Goal: Task Accomplishment & Management: Manage account settings

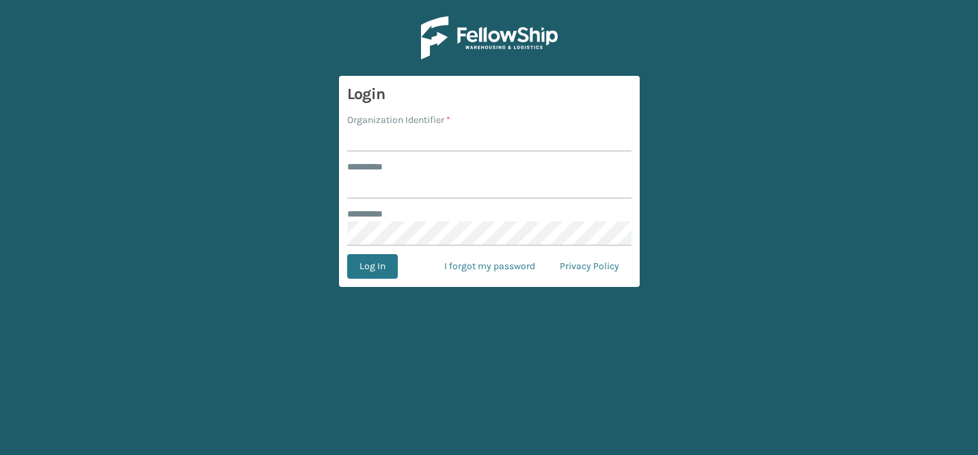
click at [446, 120] on label "Organization Identifier *" at bounding box center [398, 120] width 103 height 14
click at [446, 127] on input "Organization Identifier *" at bounding box center [489, 139] width 284 height 25
click at [446, 132] on input "Organization Identifier *" at bounding box center [489, 139] width 284 height 25
type input "CDD"
click at [455, 189] on input "******** *" at bounding box center [489, 186] width 284 height 25
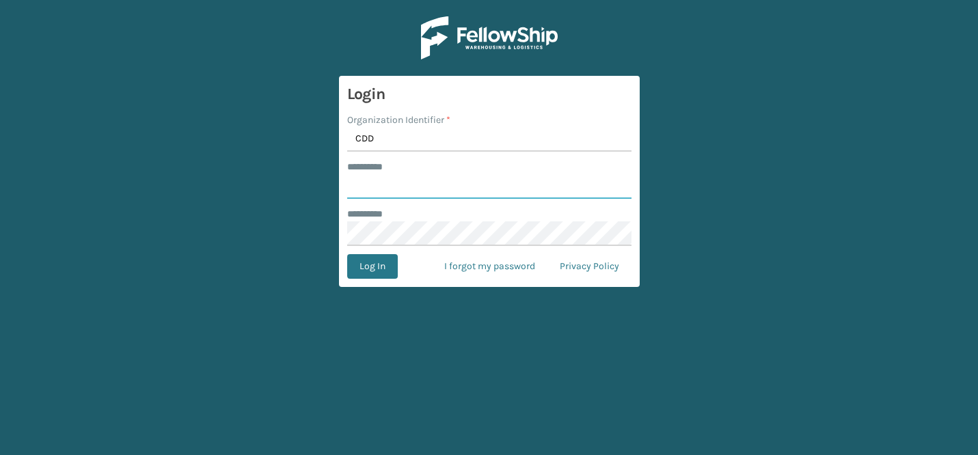
type input "*******"
click at [376, 264] on button "Log In" at bounding box center [372, 266] width 51 height 25
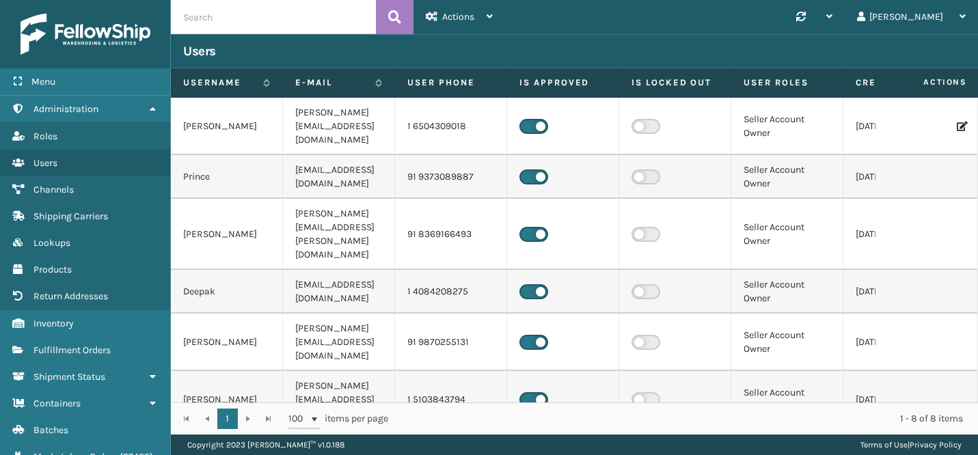
click at [288, 16] on input "text" at bounding box center [273, 17] width 205 height 34
paste input "117124CDD"
type input "117124CDD"
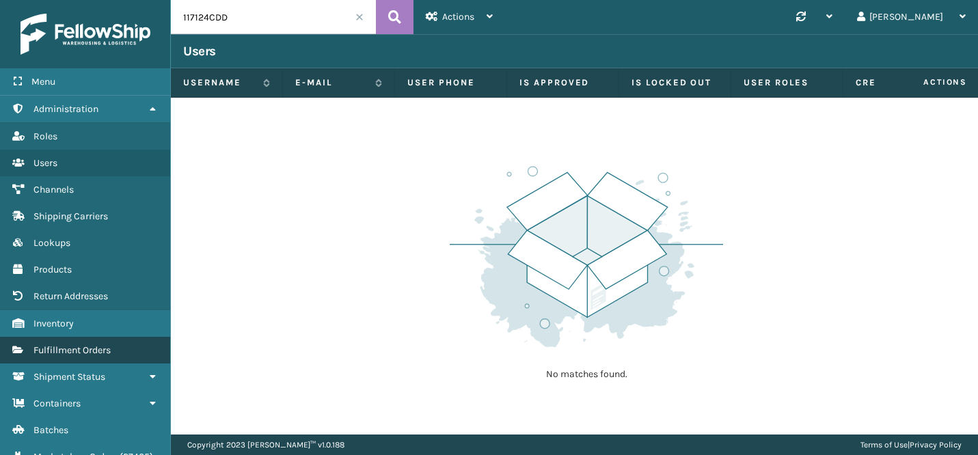
click at [91, 352] on span "Fulfillment Orders" at bounding box center [72, 351] width 77 height 12
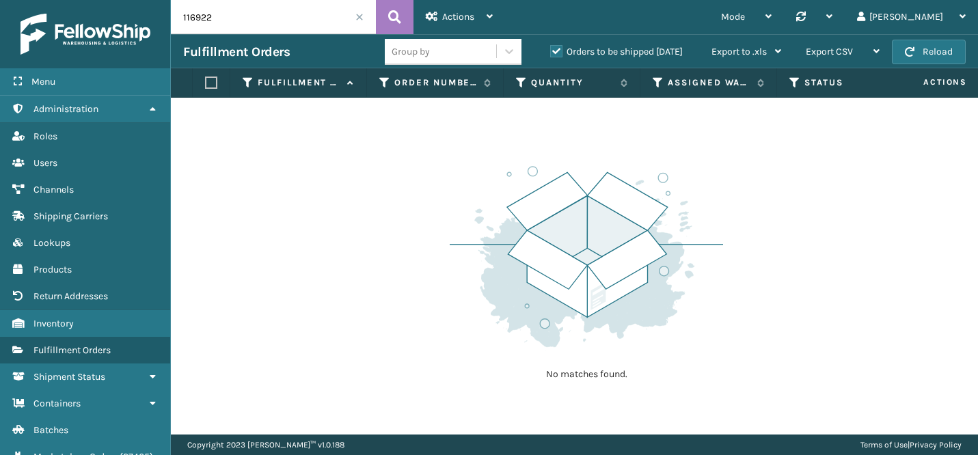
click at [252, 12] on input "116922" at bounding box center [273, 17] width 205 height 34
click at [414, 18] on div "Actions Settings Remove All Filters Track Fulfillment Order Export Labels Bulk …" at bounding box center [460, 17] width 92 height 34
click at [396, 18] on icon at bounding box center [394, 17] width 13 height 21
click at [187, 17] on input "116922" at bounding box center [273, 17] width 205 height 34
click at [400, 18] on icon at bounding box center [394, 17] width 13 height 21
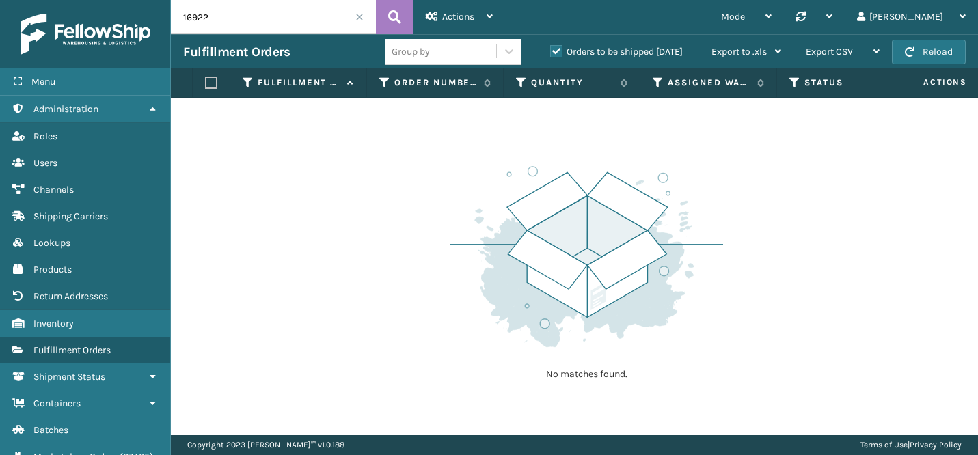
click at [271, 25] on input "16922" at bounding box center [273, 17] width 205 height 34
paste input "17124"
type input "117124"
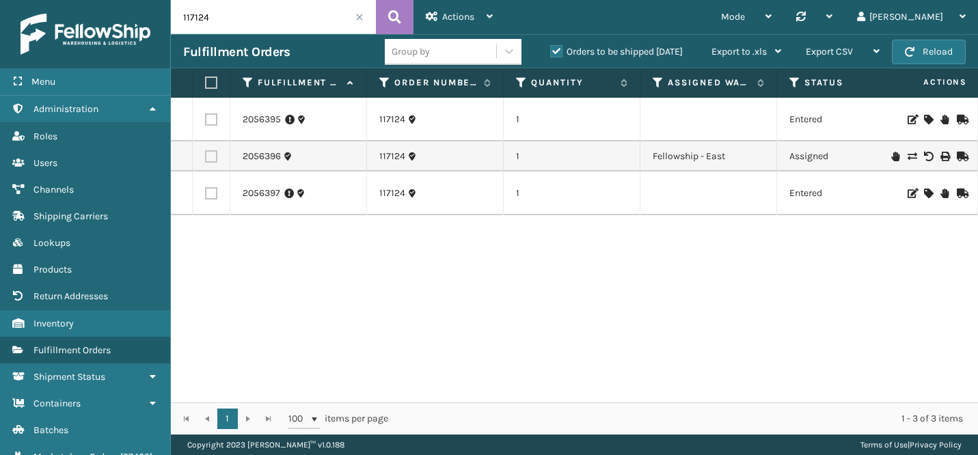
click at [896, 157] on icon at bounding box center [896, 157] width 8 height 10
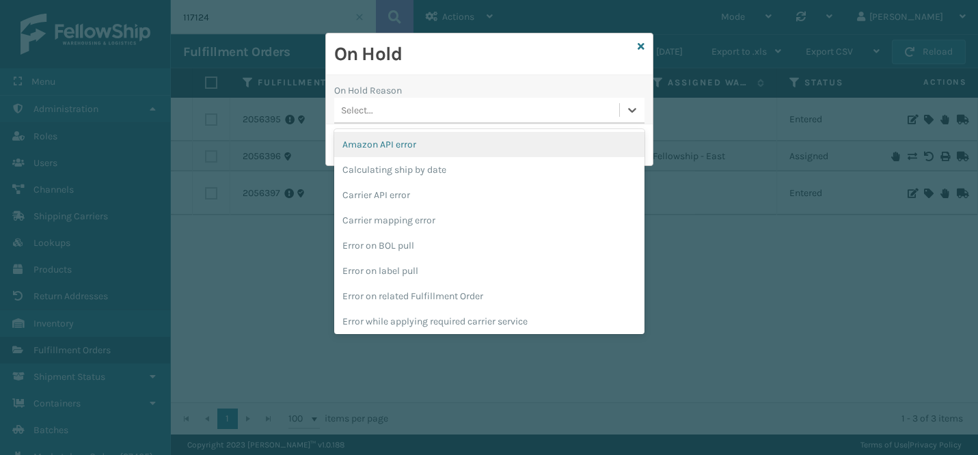
click at [386, 109] on div "Select..." at bounding box center [476, 110] width 285 height 23
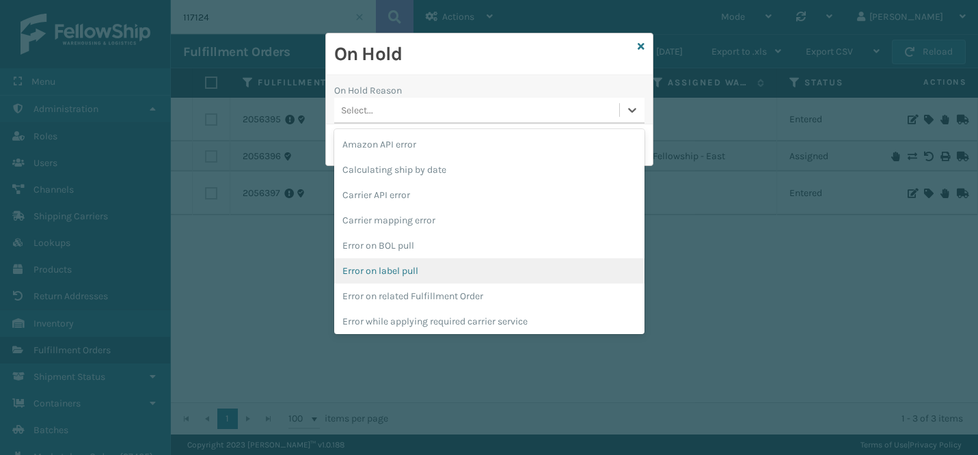
scroll to position [382, 0]
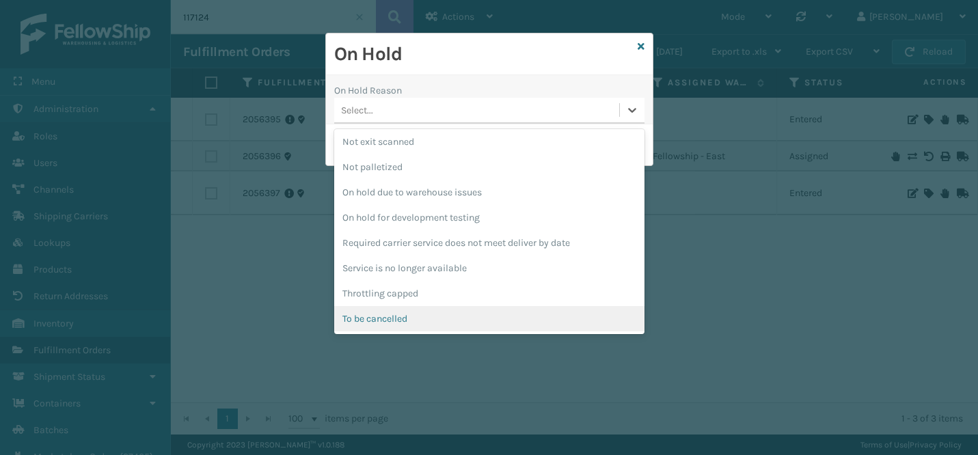
click at [399, 318] on div "To be cancelled" at bounding box center [489, 318] width 310 height 25
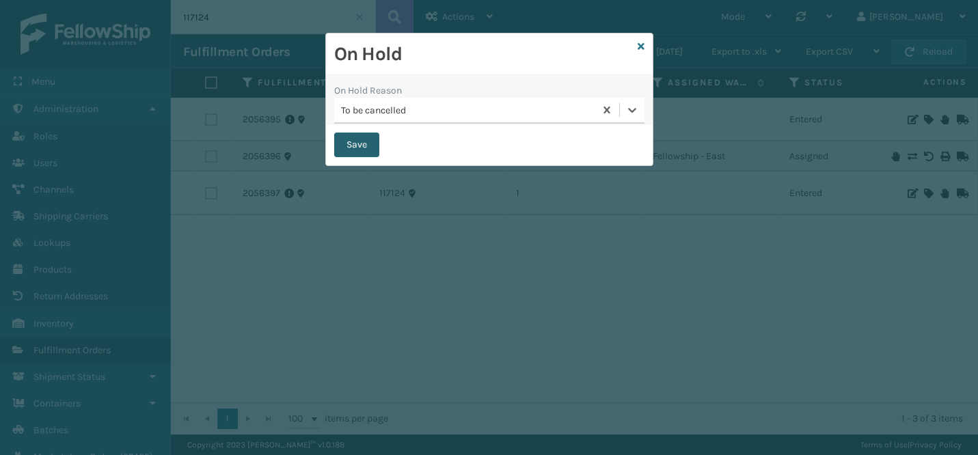
click at [365, 146] on button "Save" at bounding box center [356, 145] width 45 height 25
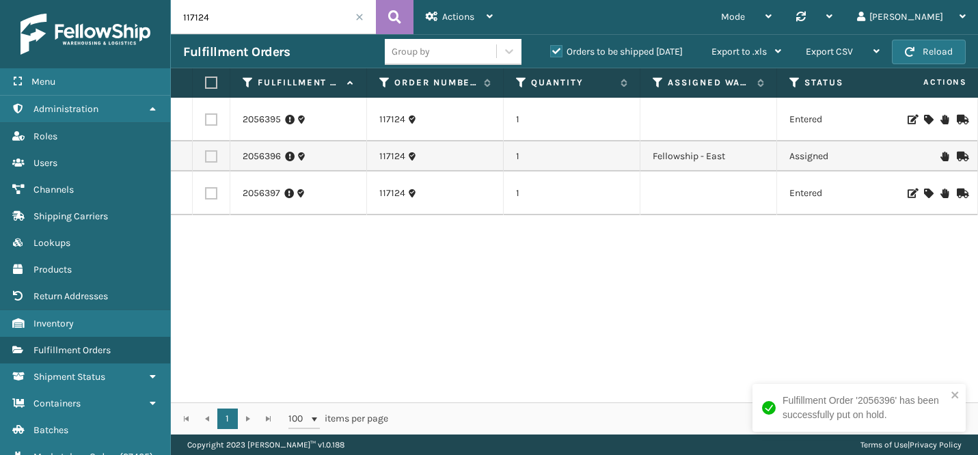
click at [215, 120] on label at bounding box center [211, 119] width 12 height 12
click at [206, 120] on input "checkbox" at bounding box center [205, 117] width 1 height 9
checkbox input "true"
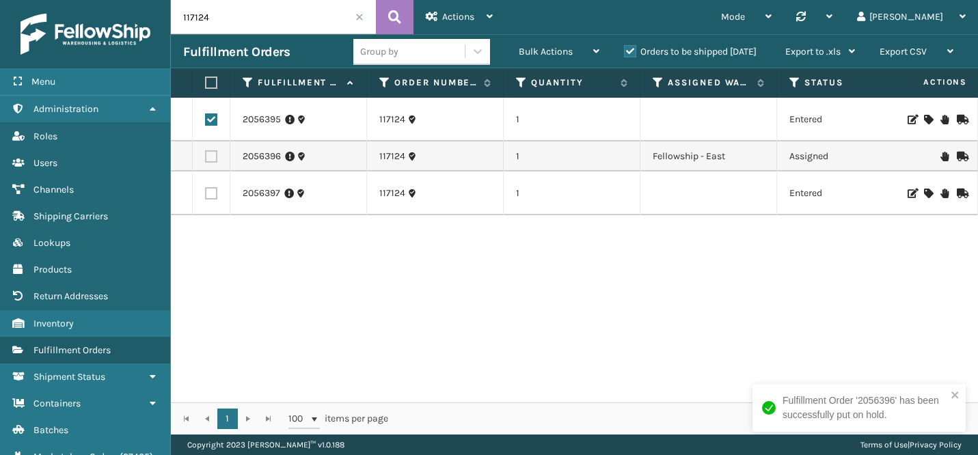
click at [213, 197] on label at bounding box center [211, 193] width 12 height 12
click at [206, 196] on input "checkbox" at bounding box center [205, 191] width 1 height 9
checkbox input "true"
click at [947, 122] on icon at bounding box center [945, 120] width 8 height 10
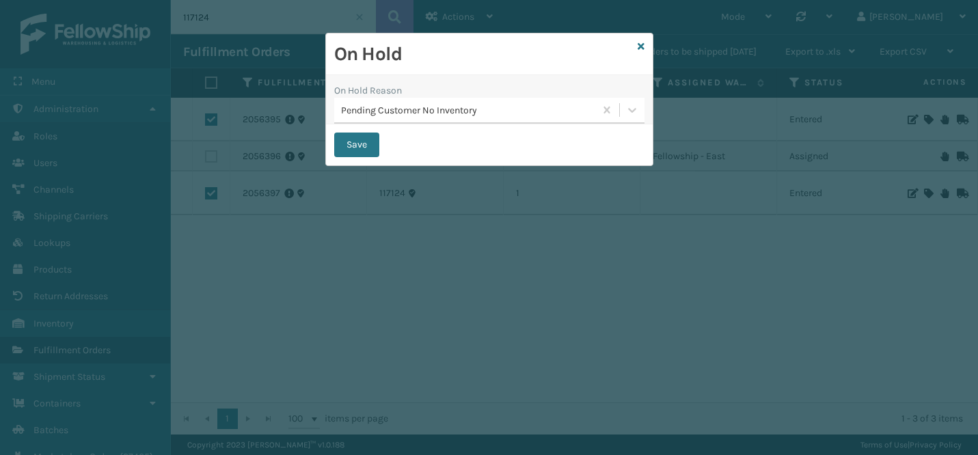
click at [496, 116] on div "Pending Customer No Inventory" at bounding box center [468, 110] width 255 height 14
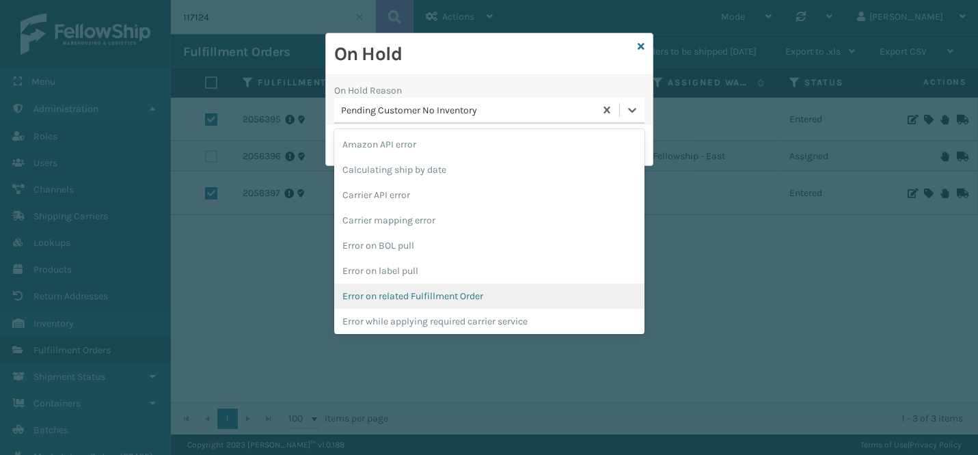
scroll to position [357, 0]
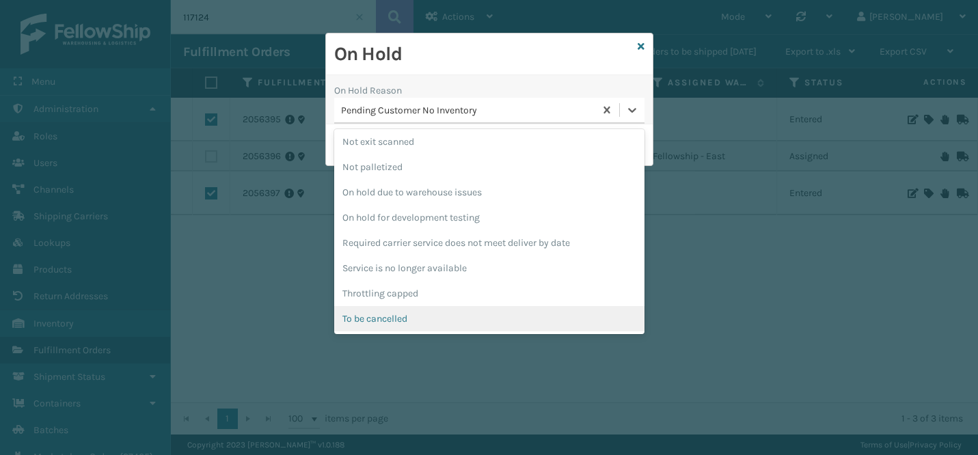
click at [420, 312] on div "To be cancelled" at bounding box center [489, 318] width 310 height 25
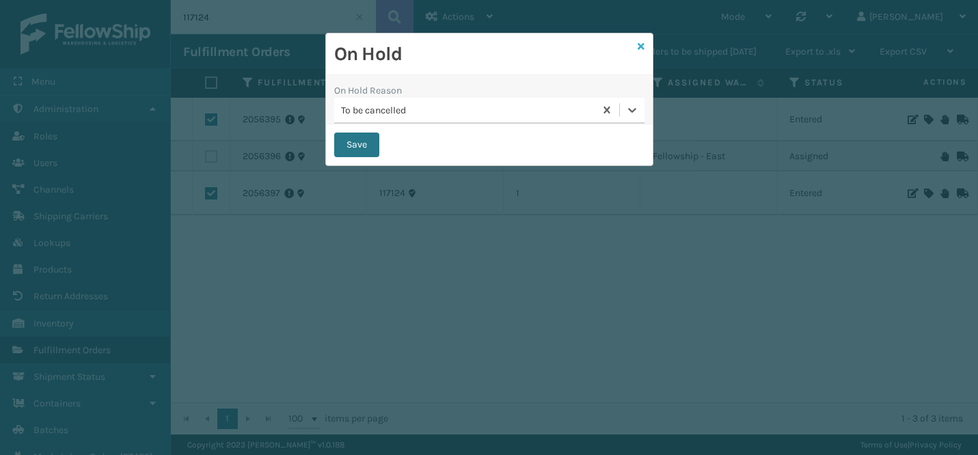
click at [641, 50] on icon at bounding box center [641, 47] width 7 height 10
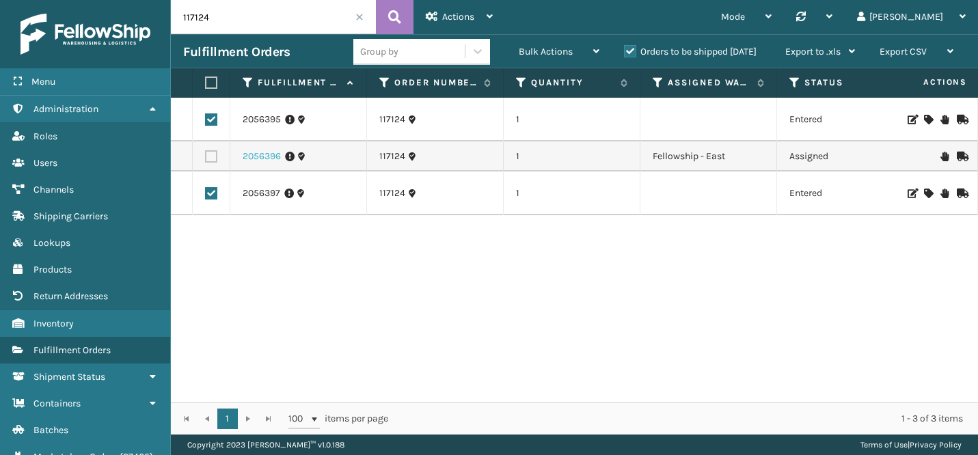
click at [259, 157] on link "2056396" at bounding box center [262, 157] width 38 height 14
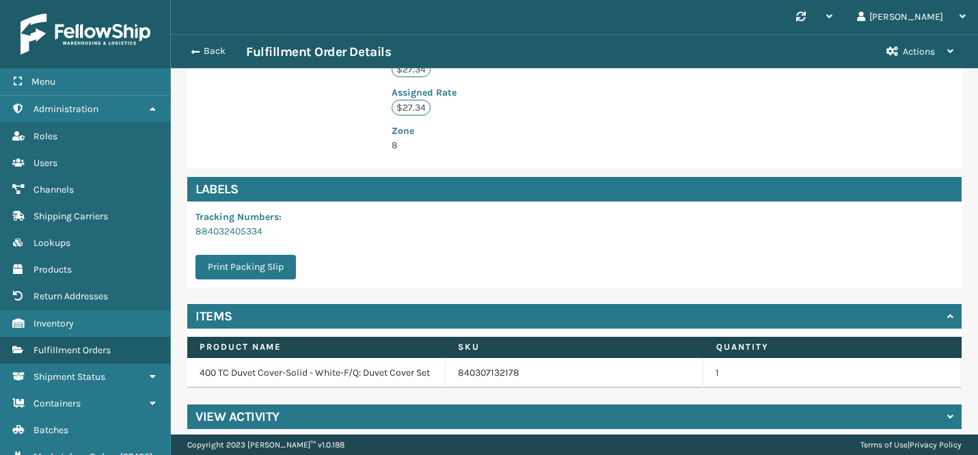
scroll to position [380, 0]
